Goal: Task Accomplishment & Management: Use online tool/utility

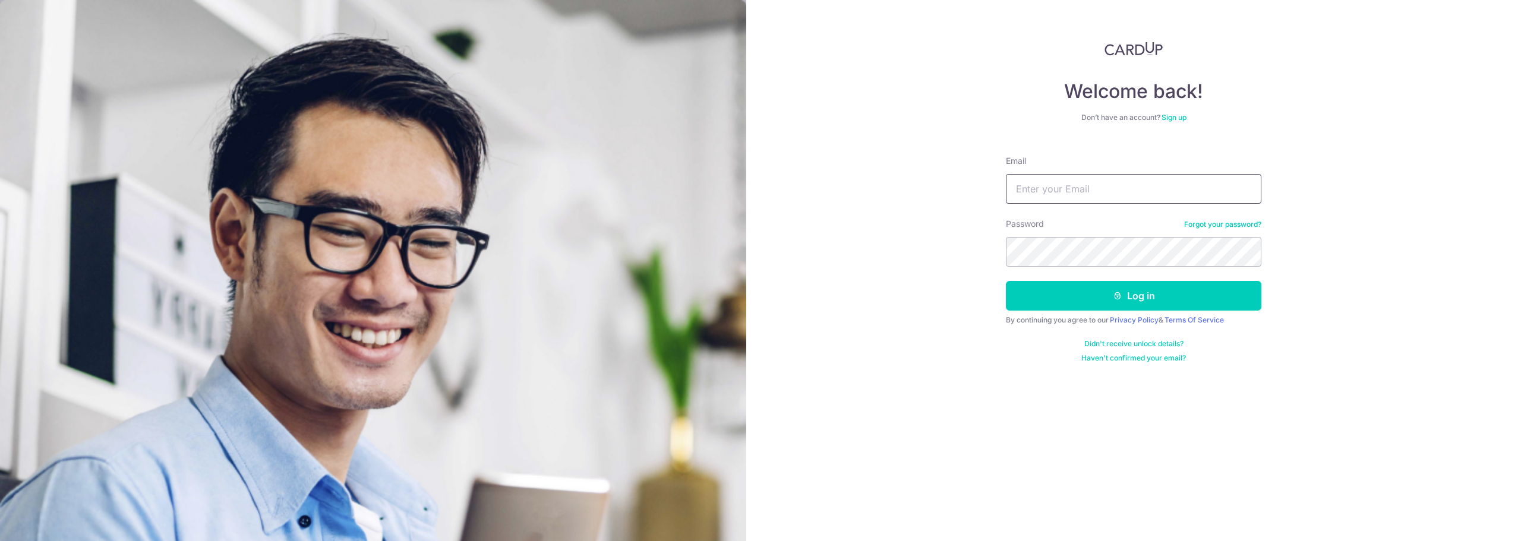
type input "angie.andreana@autoclinic.com"
drag, startPoint x: 1105, startPoint y: 194, endPoint x: 1108, endPoint y: 200, distance: 6.6
click at [1105, 194] on input "angie.andreana@autoclinic.com" at bounding box center [1134, 189] width 256 height 30
click at [1054, 298] on button "Log in" at bounding box center [1134, 296] width 256 height 30
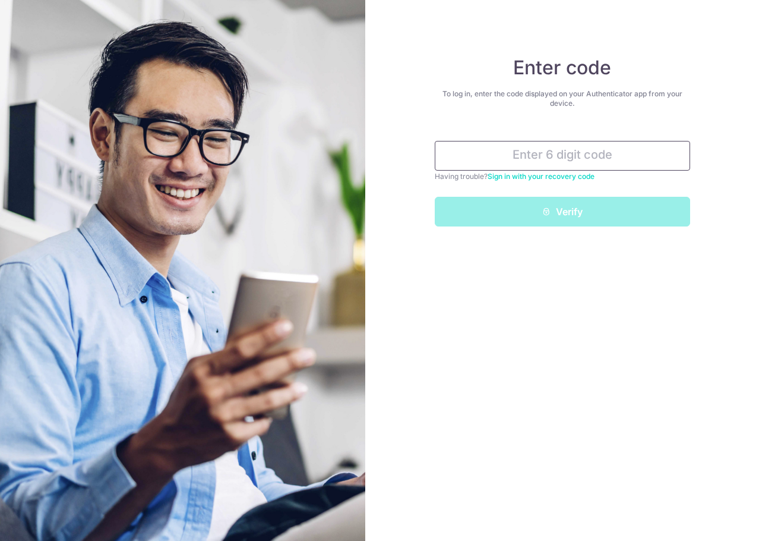
click at [542, 159] on input "text" at bounding box center [563, 156] width 256 height 30
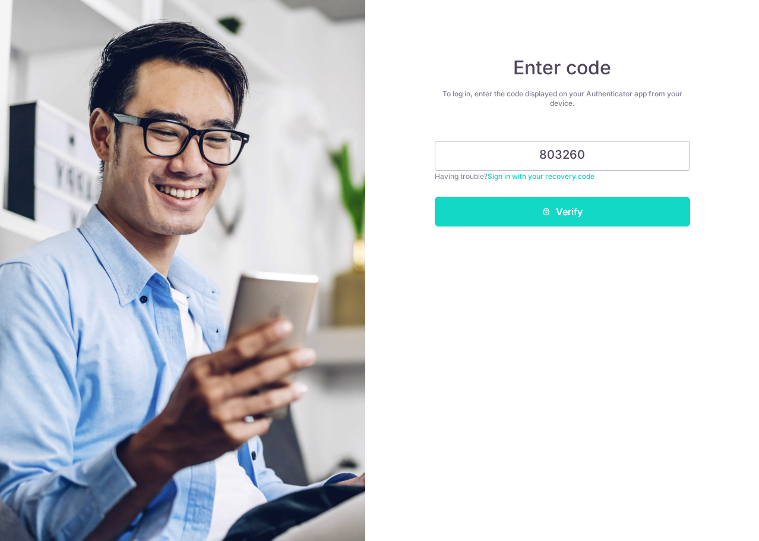
type input "803260"
drag, startPoint x: 568, startPoint y: 217, endPoint x: 575, endPoint y: 243, distance: 27.3
click at [568, 217] on button "Verify" at bounding box center [563, 212] width 256 height 30
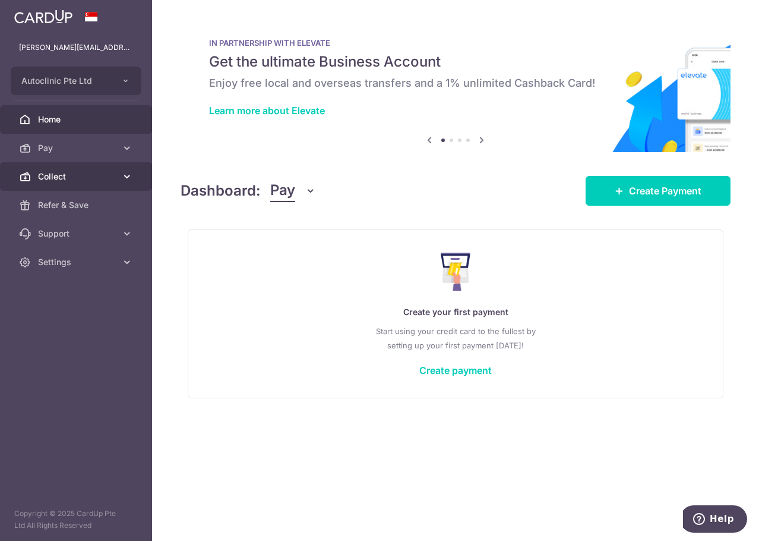
click at [83, 180] on span "Collect" at bounding box center [77, 177] width 78 height 12
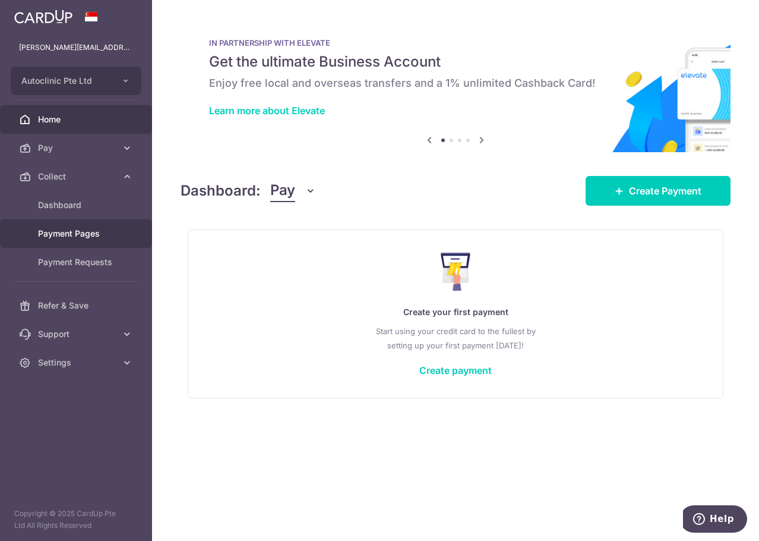
click at [85, 232] on span "Payment Pages" at bounding box center [77, 234] width 78 height 12
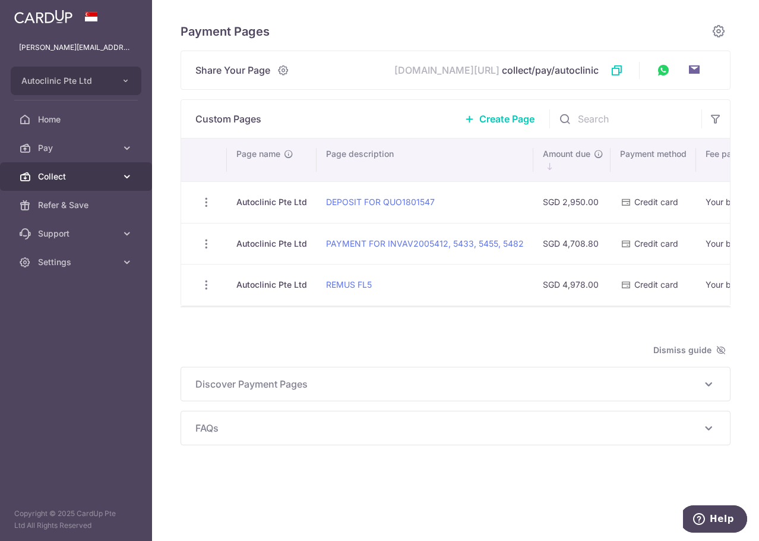
click at [89, 175] on span "Collect" at bounding box center [77, 177] width 78 height 12
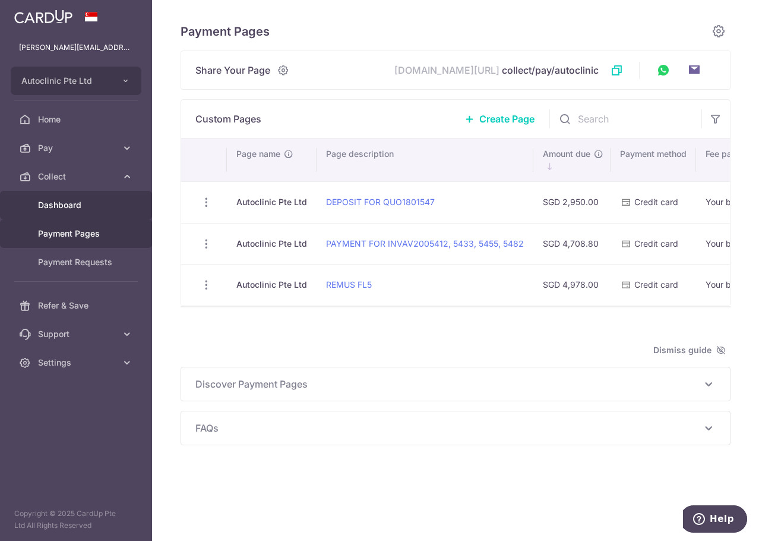
click at [89, 209] on span "Dashboard" at bounding box center [77, 205] width 78 height 12
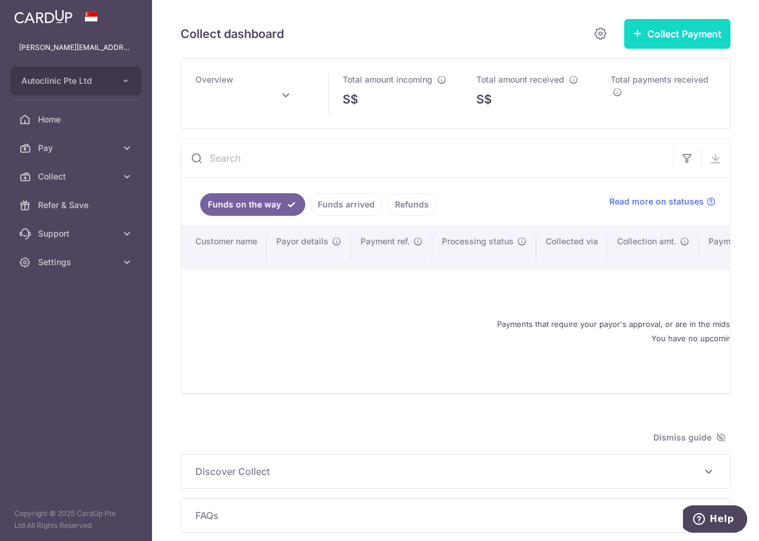
click at [685, 36] on button "Collect Payment" at bounding box center [678, 34] width 106 height 30
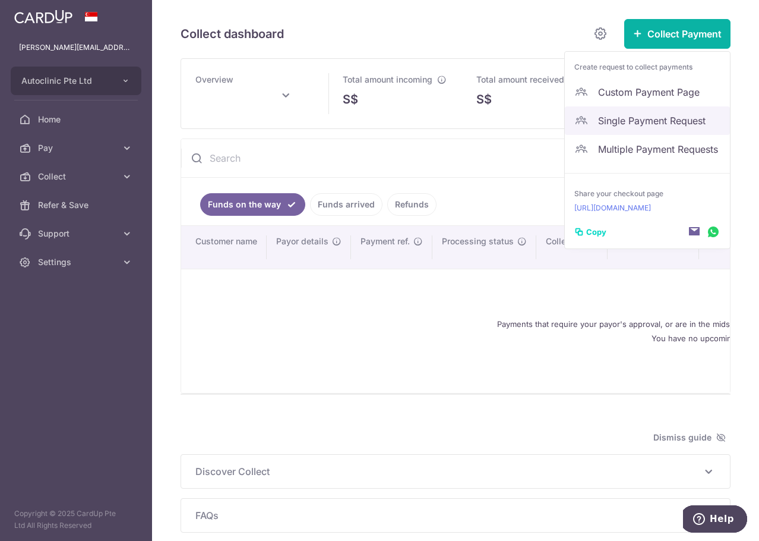
click at [626, 122] on span "Single Payment Request" at bounding box center [659, 121] width 122 height 14
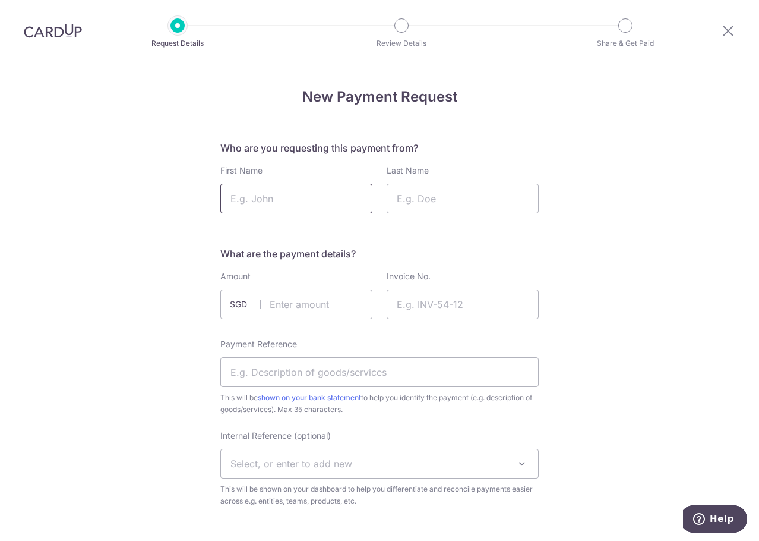
click at [266, 203] on input "First Name" at bounding box center [296, 199] width 152 height 30
type input "Lawrence"
type input "Houng Soon Fock"
type input "2452.50"
click at [451, 306] on input "Invoice No." at bounding box center [463, 304] width 152 height 30
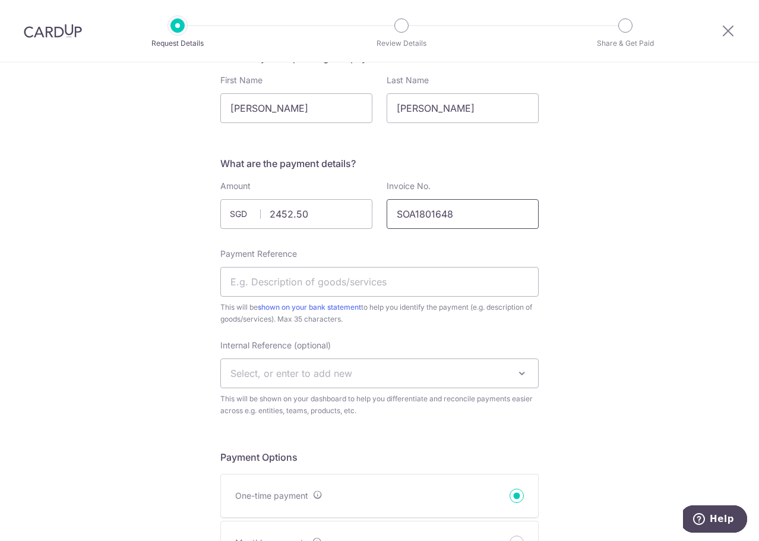
scroll to position [178, 0]
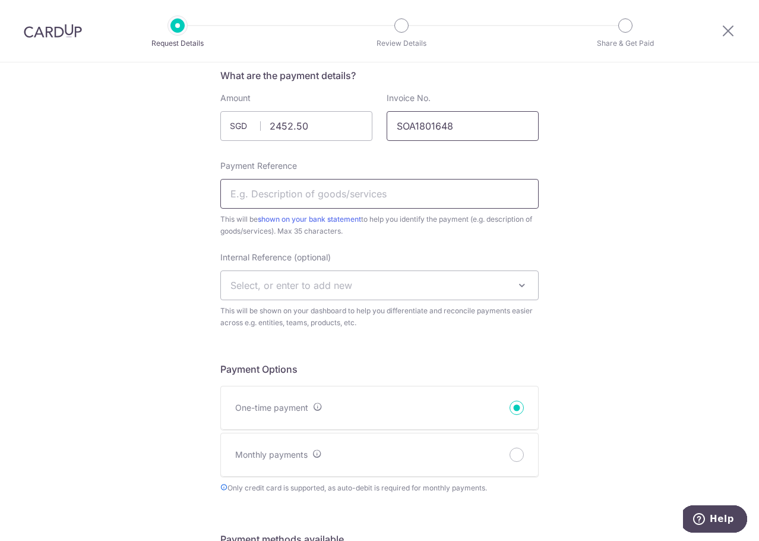
type input "SOA1801648"
click at [275, 195] on input "Payment Reference" at bounding box center [379, 194] width 319 height 30
click at [225, 196] on input "SOA1801648" at bounding box center [379, 194] width 319 height 30
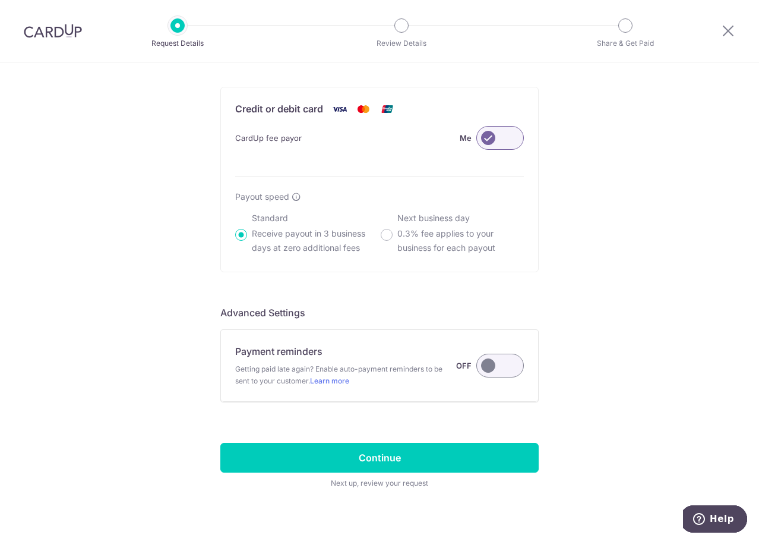
scroll to position [711, 0]
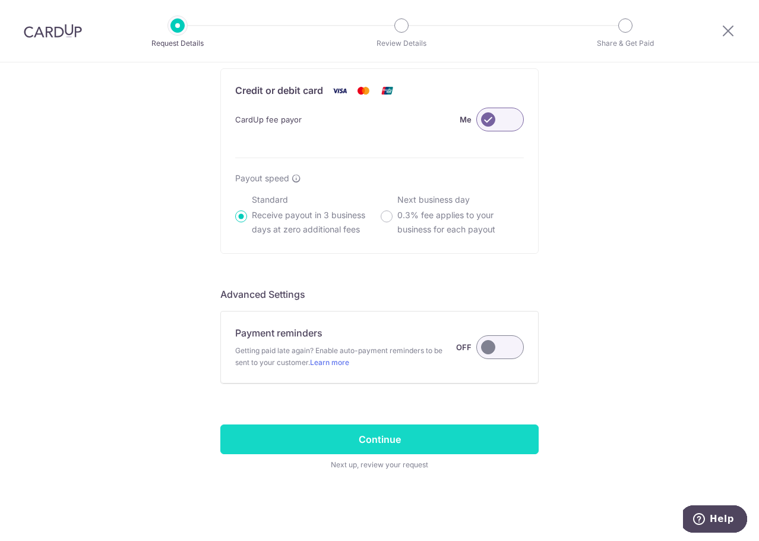
type input "deposit for SOA1801648"
click at [426, 440] on input "Continue" at bounding box center [379, 439] width 319 height 30
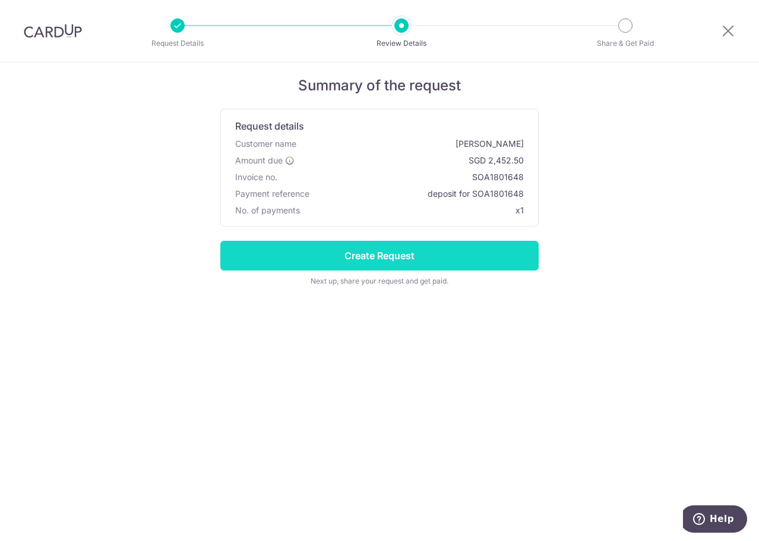
click at [428, 263] on input "Create Request" at bounding box center [379, 256] width 319 height 30
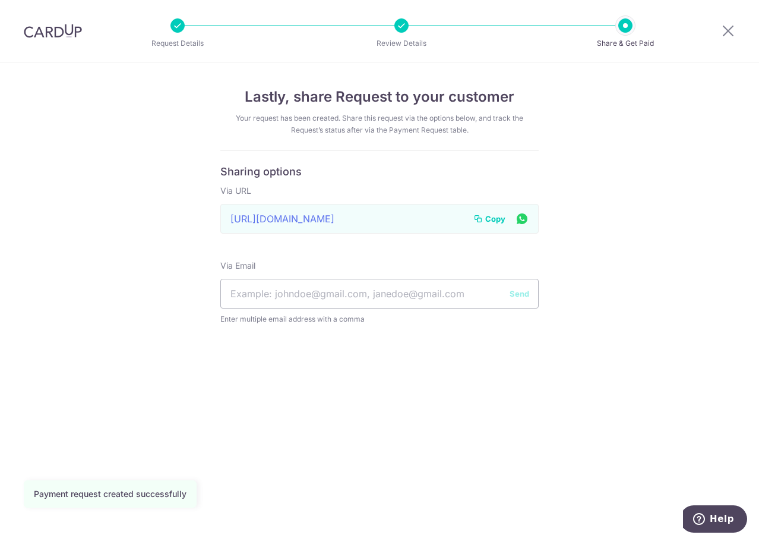
click at [488, 222] on span "Copy" at bounding box center [496, 219] width 20 height 12
